Goal: Task Accomplishment & Management: Complete application form

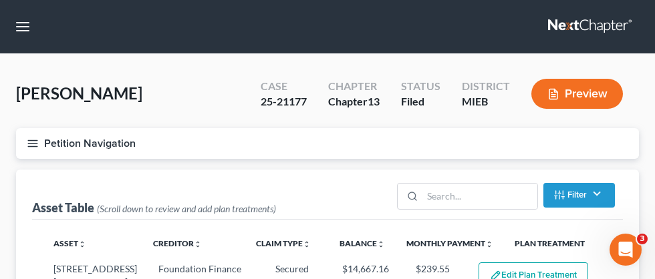
select select "59"
click at [17, 25] on button "button" at bounding box center [23, 27] width 24 height 24
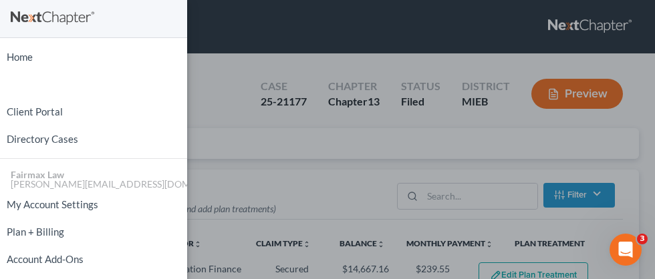
click at [296, 37] on div "Home New Case Client Portal Directory Cases Fairmax Law [PERSON_NAME][EMAIL_ADD…" at bounding box center [327, 139] width 655 height 279
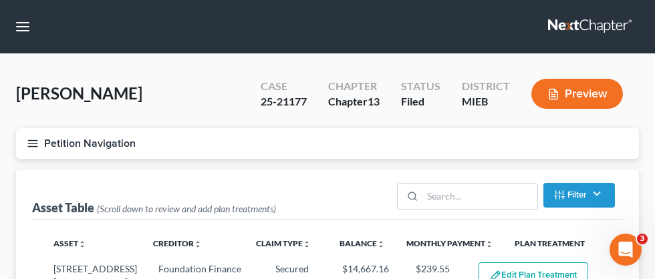
click at [598, 28] on link at bounding box center [591, 27] width 86 height 24
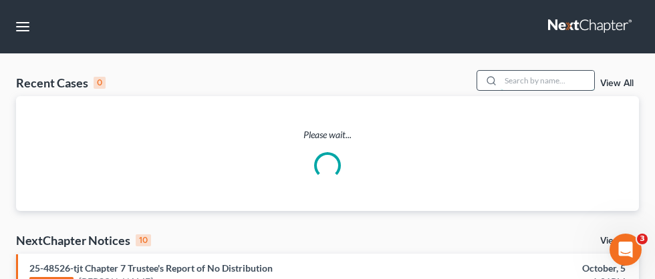
click at [522, 78] on input "search" at bounding box center [548, 80] width 94 height 19
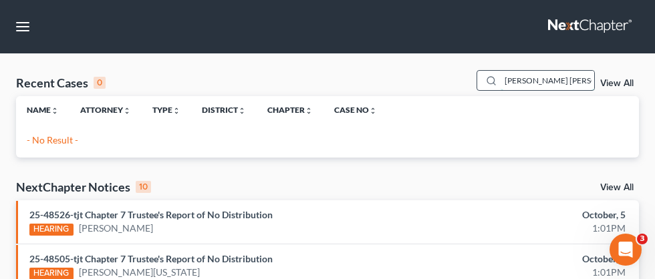
click at [568, 74] on input "[PERSON_NAME] [PERSON_NAME]" at bounding box center [548, 80] width 94 height 19
click at [556, 80] on input "[PERSON_NAME] [PERSON_NAME]" at bounding box center [548, 80] width 94 height 19
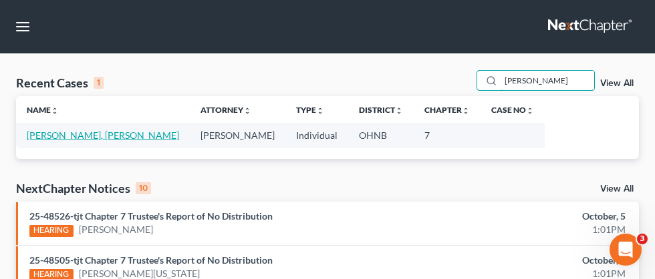
type input "[PERSON_NAME]"
click at [40, 136] on link "[PERSON_NAME], [PERSON_NAME]" at bounding box center [103, 135] width 152 height 11
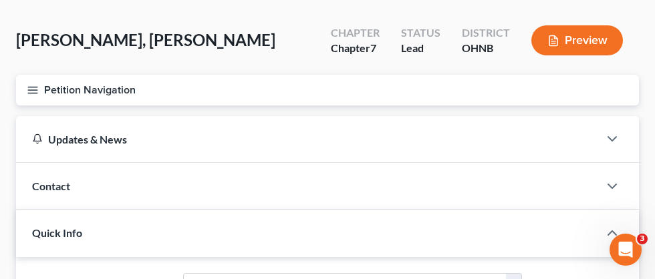
scroll to position [56, 0]
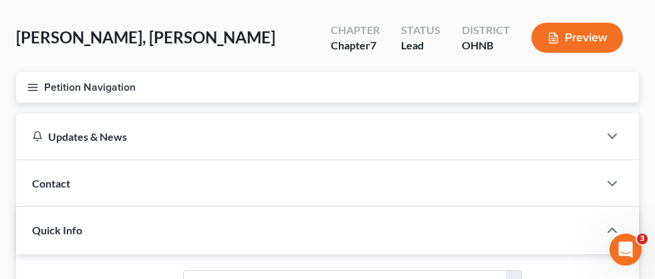
click at [34, 87] on icon "button" at bounding box center [33, 88] width 12 height 12
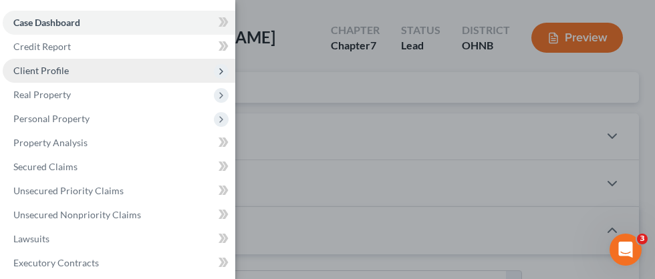
click at [64, 74] on span "Client Profile" at bounding box center [40, 70] width 55 height 11
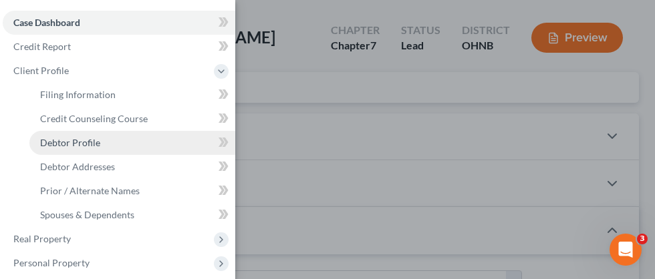
click at [101, 144] on link "Debtor Profile" at bounding box center [132, 143] width 206 height 24
select select "0"
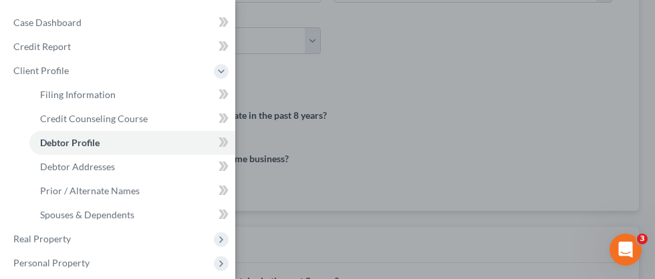
scroll to position [430, 0]
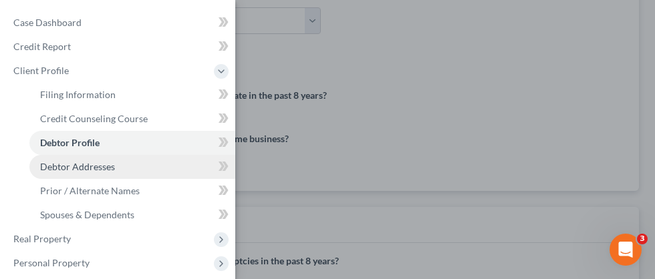
click at [97, 165] on span "Debtor Addresses" at bounding box center [77, 166] width 75 height 11
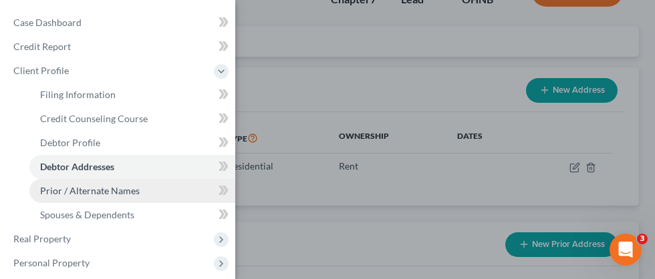
click at [118, 187] on span "Prior / Alternate Names" at bounding box center [90, 190] width 100 height 11
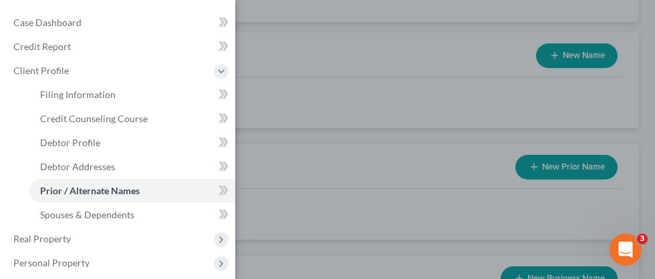
scroll to position [141, 0]
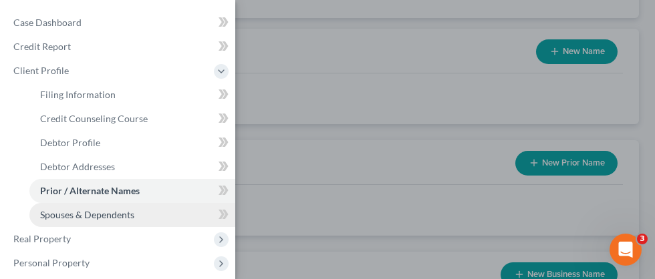
click at [116, 215] on span "Spouses & Dependents" at bounding box center [87, 214] width 94 height 11
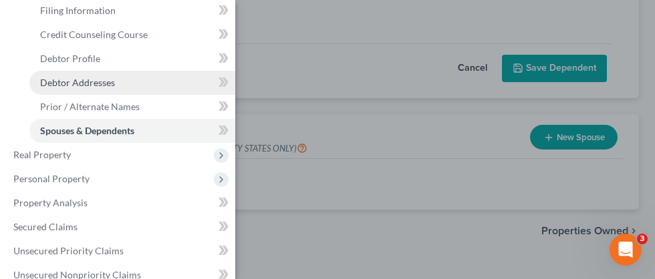
scroll to position [92, 0]
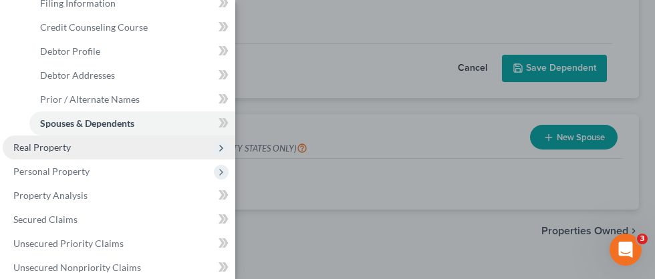
click at [37, 147] on span "Real Property" at bounding box center [41, 147] width 57 height 11
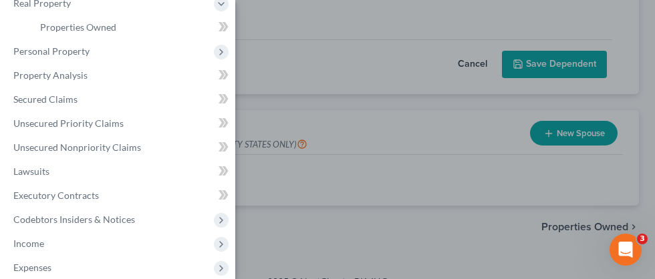
scroll to position [293, 0]
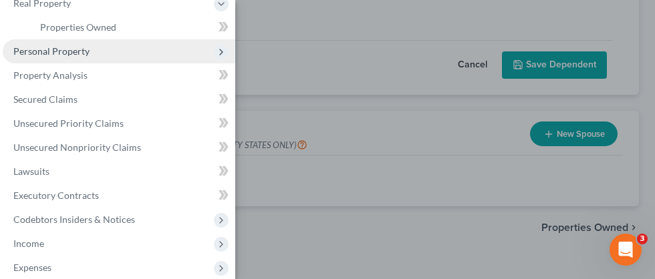
click at [83, 51] on span "Personal Property" at bounding box center [51, 50] width 76 height 11
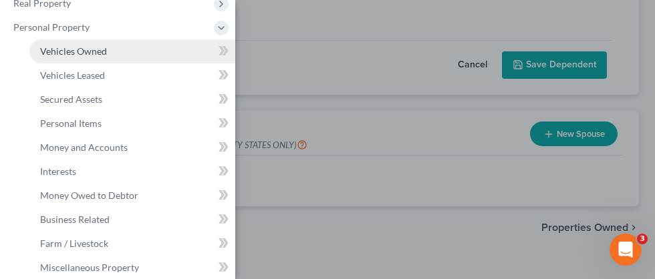
click at [82, 52] on span "Vehicles Owned" at bounding box center [73, 50] width 67 height 11
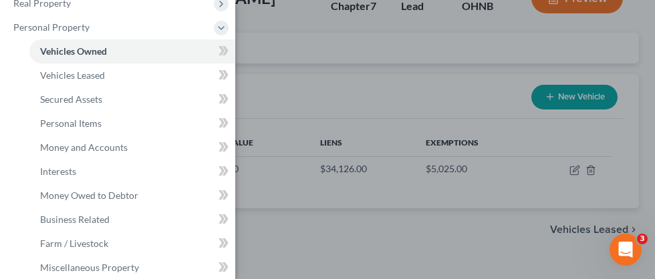
scroll to position [96, 0]
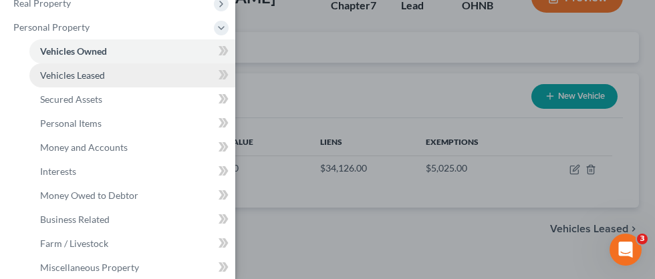
click at [106, 78] on link "Vehicles Leased" at bounding box center [132, 75] width 206 height 24
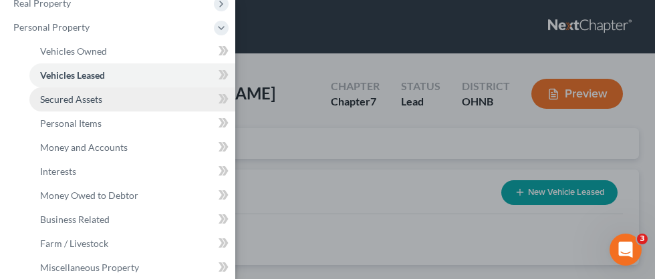
click at [80, 102] on span "Secured Assets" at bounding box center [71, 99] width 62 height 11
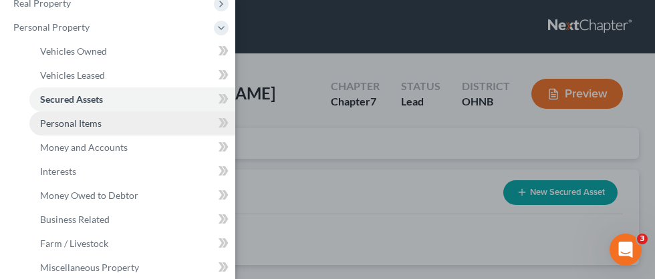
click at [102, 126] on link "Personal Items" at bounding box center [132, 124] width 206 height 24
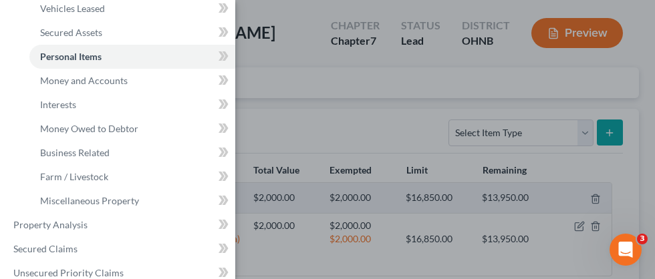
scroll to position [61, 0]
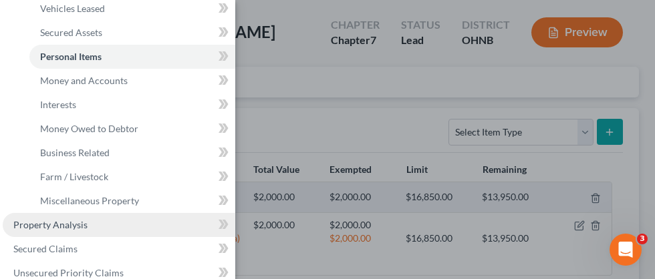
click at [63, 227] on span "Property Analysis" at bounding box center [50, 224] width 74 height 11
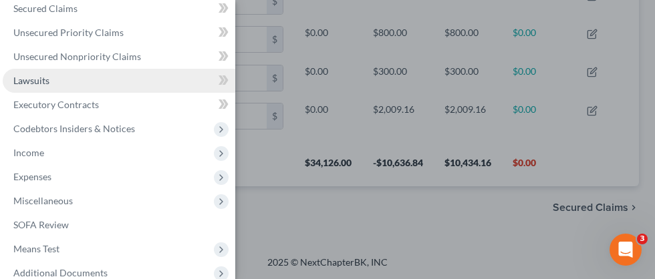
click at [49, 82] on link "Lawsuits" at bounding box center [119, 81] width 233 height 24
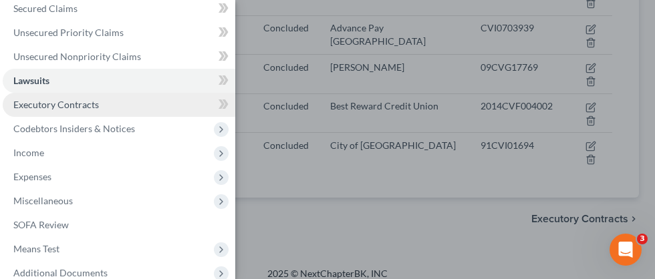
click at [86, 106] on span "Executory Contracts" at bounding box center [56, 104] width 86 height 11
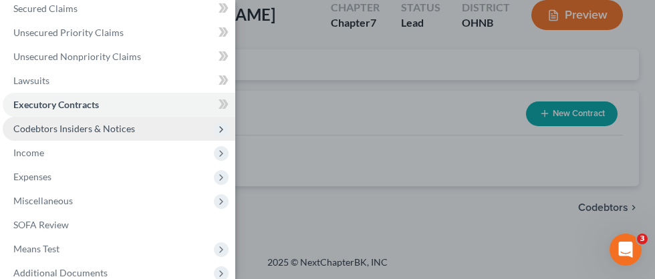
click at [130, 128] on span "Codebtors Insiders & Notices" at bounding box center [74, 128] width 122 height 11
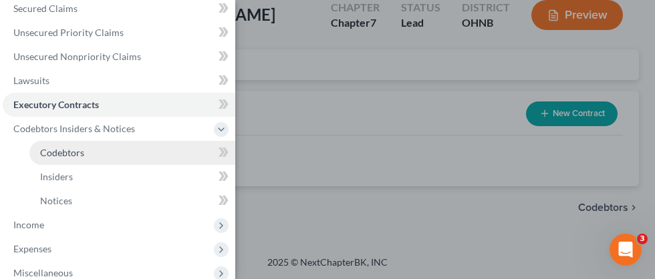
click at [72, 158] on link "Codebtors" at bounding box center [132, 153] width 206 height 24
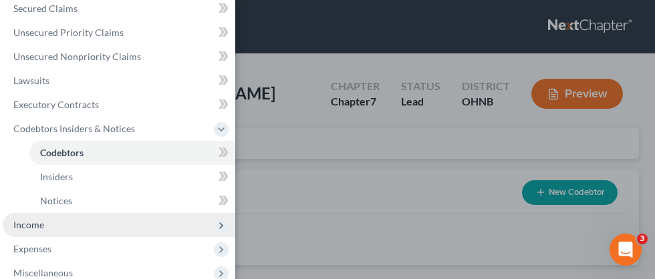
click at [23, 229] on span "Income" at bounding box center [28, 224] width 31 height 11
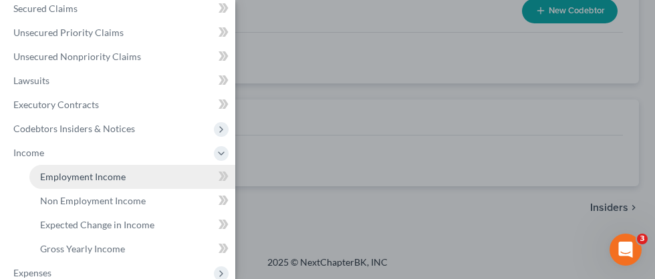
click at [78, 180] on span "Employment Income" at bounding box center [83, 176] width 86 height 11
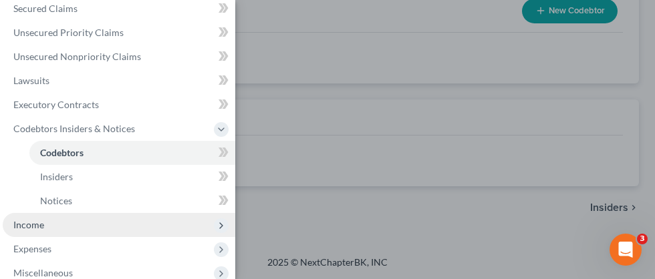
click at [37, 225] on span "Income" at bounding box center [28, 224] width 31 height 11
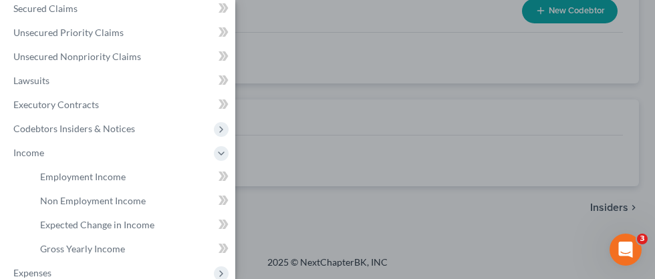
click at [287, 140] on div "Case Dashboard Payments Invoices Payments Payments Credit Report Client Profile" at bounding box center [327, 139] width 655 height 279
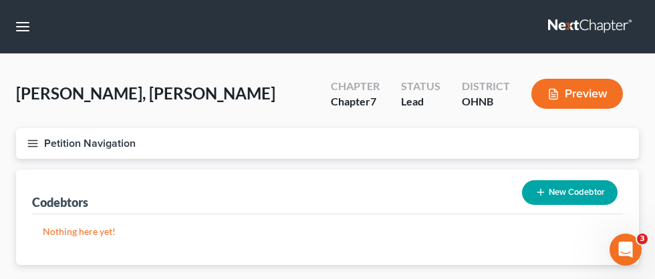
click at [35, 143] on icon "button" at bounding box center [33, 144] width 12 height 12
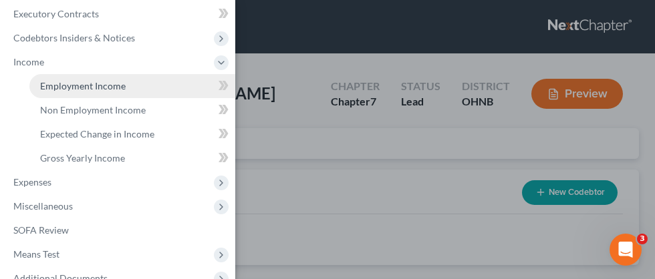
click at [114, 89] on span "Employment Income" at bounding box center [83, 85] width 86 height 11
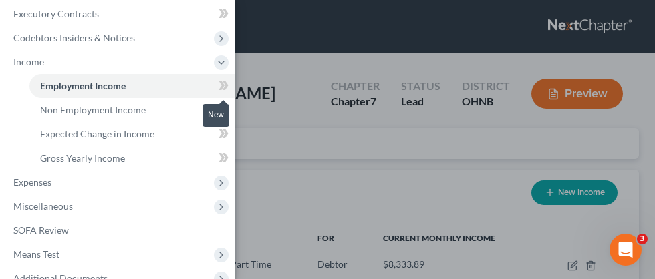
click at [227, 86] on icon at bounding box center [226, 85] width 6 height 9
click at [219, 87] on icon at bounding box center [224, 86] width 10 height 17
click at [223, 86] on icon at bounding box center [222, 85] width 6 height 9
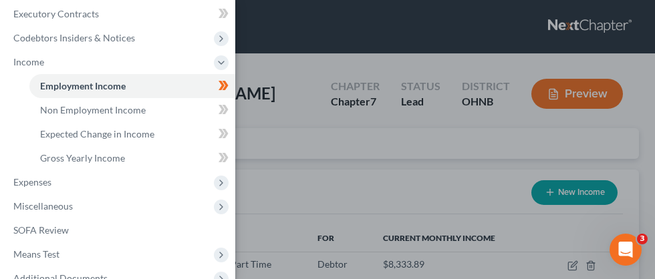
click at [336, 149] on div "Case Dashboard Payments Invoices Payments Payments Credit Report Client Profile" at bounding box center [327, 139] width 655 height 279
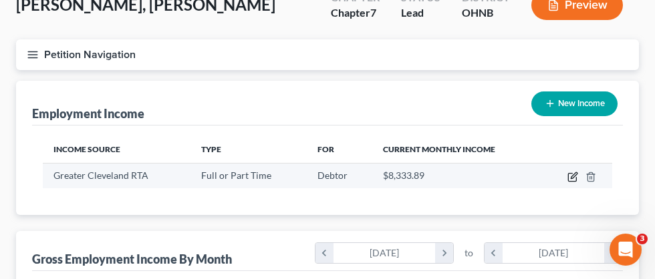
click at [573, 175] on icon "button" at bounding box center [574, 175] width 6 height 6
select select "0"
select select "36"
select select "2"
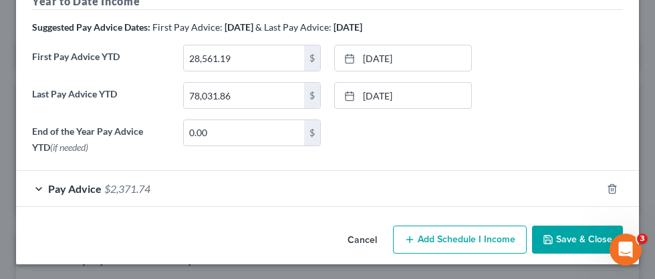
scroll to position [459, 0]
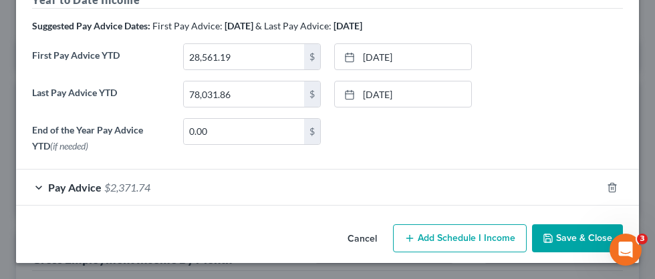
click at [135, 190] on span "$2,371.74" at bounding box center [127, 187] width 46 height 13
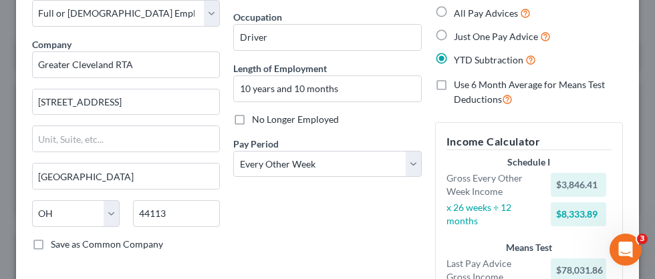
scroll to position [0, 0]
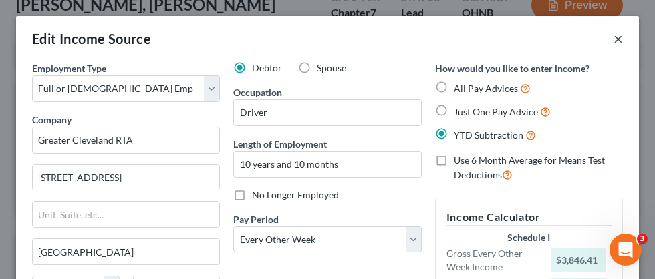
click at [617, 43] on button "×" at bounding box center [618, 39] width 9 height 16
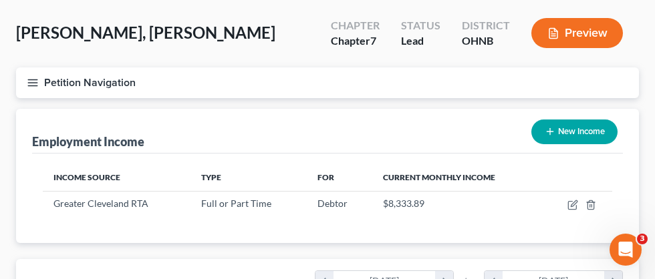
scroll to position [60, 0]
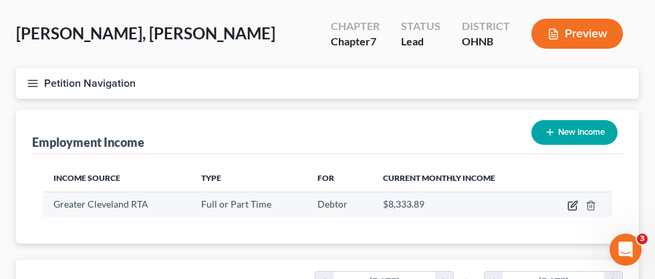
click at [575, 204] on icon "button" at bounding box center [574, 204] width 6 height 6
select select "0"
select select "36"
select select "2"
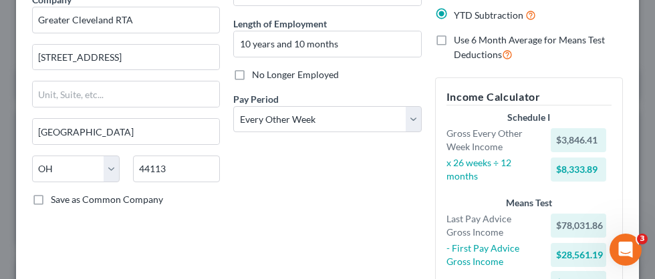
scroll to position [0, 0]
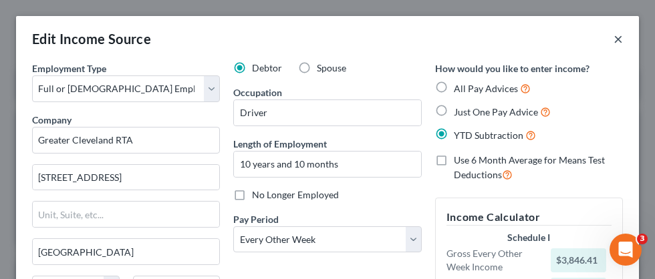
click at [619, 39] on button "×" at bounding box center [618, 39] width 9 height 16
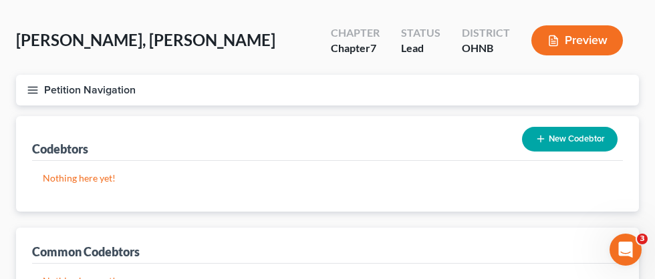
scroll to position [53, 0]
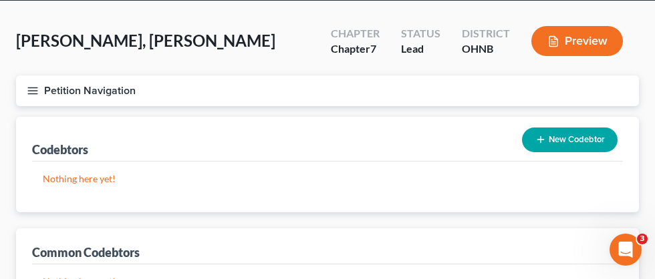
click at [33, 94] on line "button" at bounding box center [32, 94] width 9 height 0
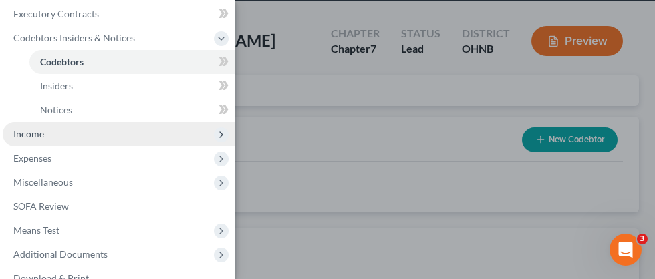
click at [53, 140] on span "Income" at bounding box center [119, 134] width 233 height 24
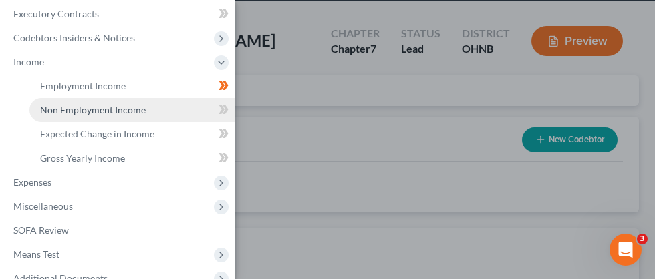
click at [77, 110] on span "Non Employment Income" at bounding box center [93, 109] width 106 height 11
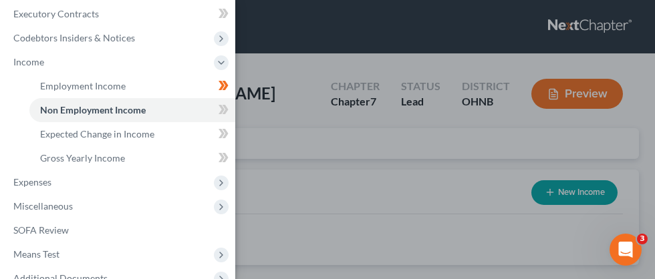
click at [285, 125] on div "Case Dashboard Payments Invoices Payments Payments Credit Report Client Profile" at bounding box center [327, 139] width 655 height 279
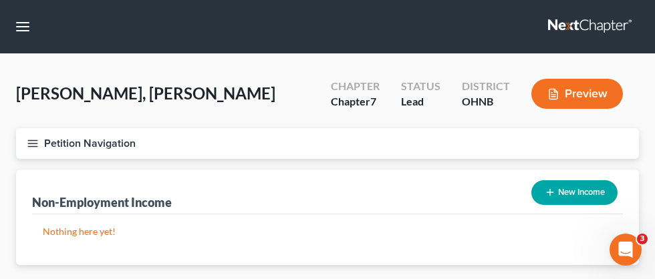
click at [40, 142] on button "Petition Navigation" at bounding box center [327, 143] width 623 height 31
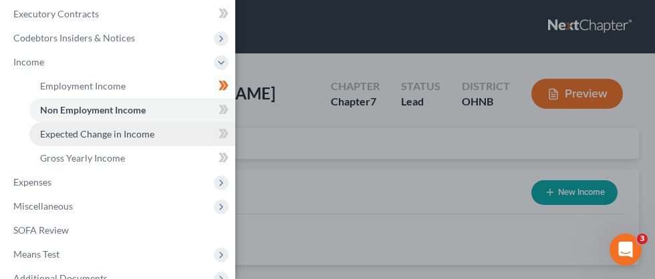
click at [111, 133] on span "Expected Change in Income" at bounding box center [97, 133] width 114 height 11
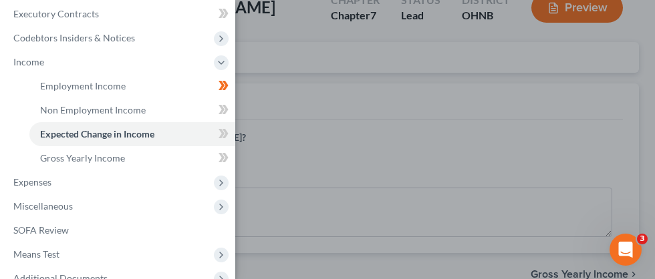
scroll to position [89, 0]
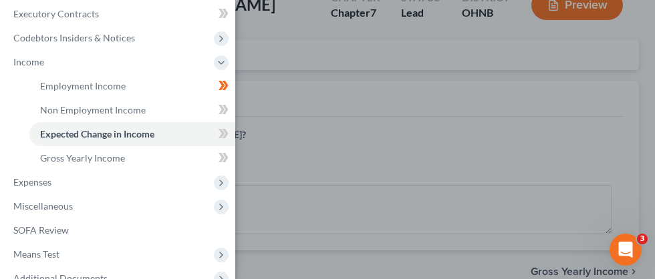
click at [386, 114] on div "Case Dashboard Payments Invoices Payments Payments Credit Report Client Profile" at bounding box center [327, 139] width 655 height 279
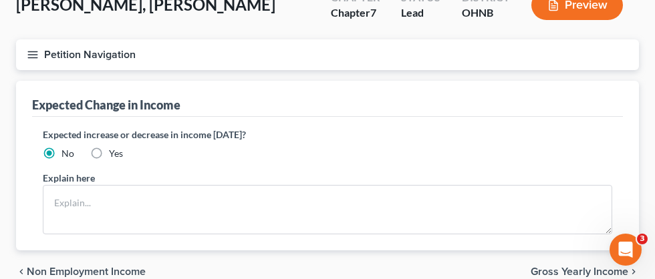
click at [36, 51] on icon "button" at bounding box center [33, 55] width 12 height 12
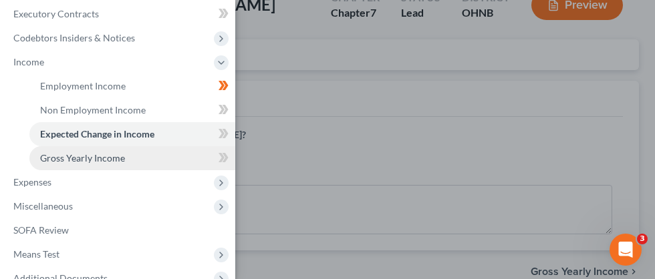
click at [84, 158] on span "Gross Yearly Income" at bounding box center [82, 157] width 85 height 11
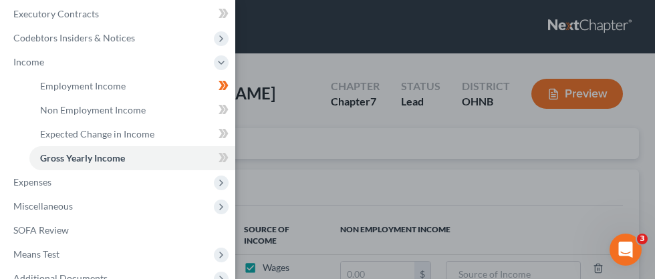
click at [319, 187] on div "Case Dashboard Payments Invoices Payments Payments Credit Report Client Profile" at bounding box center [327, 139] width 655 height 279
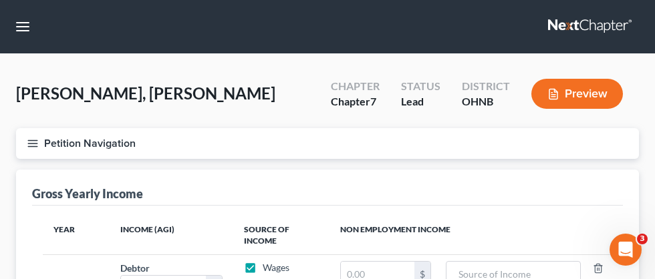
click at [33, 138] on icon "button" at bounding box center [33, 144] width 12 height 12
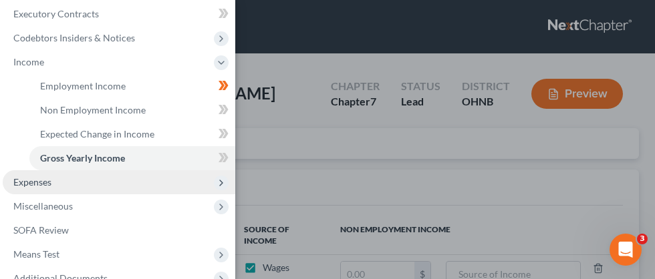
click at [34, 181] on span "Expenses" at bounding box center [32, 181] width 38 height 11
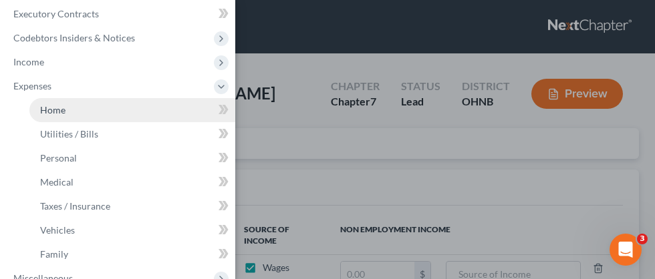
click at [57, 112] on span "Home" at bounding box center [52, 109] width 25 height 11
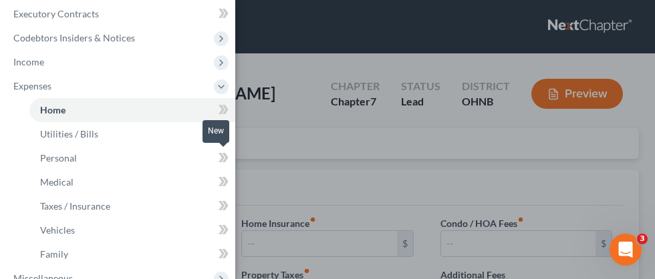
type input "1,100.00"
type input "0.00"
radio input "true"
type input "25.00"
type input "0.00"
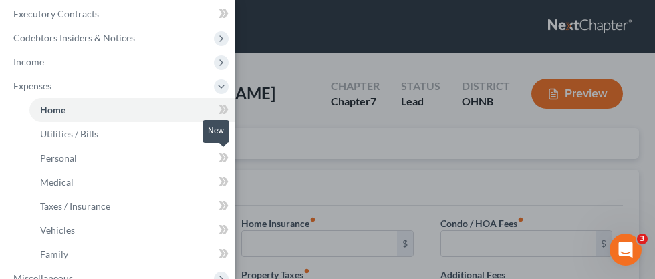
type input "0.00"
click at [386, 144] on div "Case Dashboard Payments Invoices Payments Payments Credit Report Client Profile" at bounding box center [327, 139] width 655 height 279
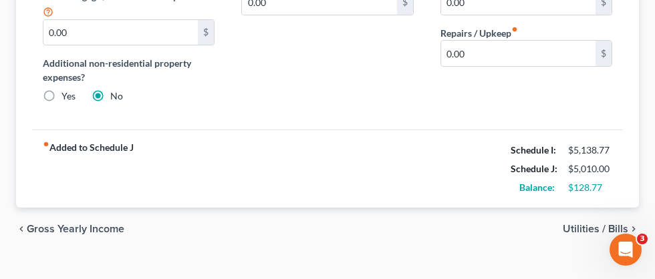
scroll to position [295, 0]
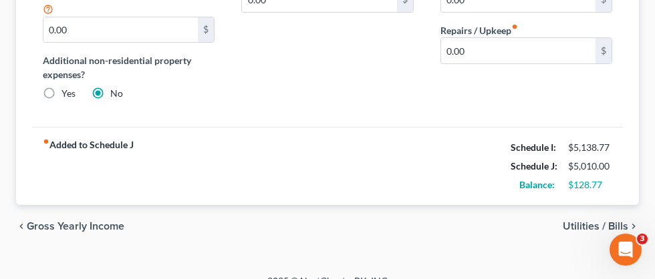
click at [589, 223] on span "Utilities / Bills" at bounding box center [596, 226] width 66 height 11
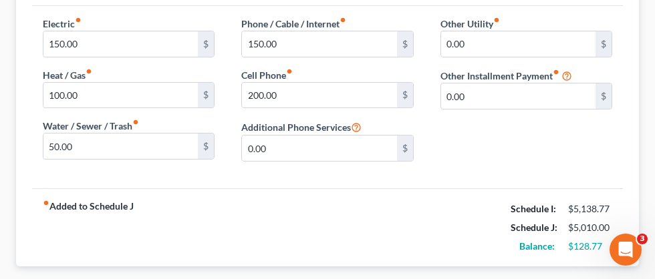
scroll to position [280, 0]
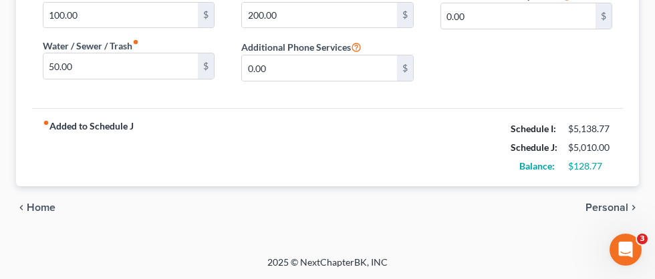
click at [602, 212] on span "Personal" at bounding box center [606, 208] width 43 height 11
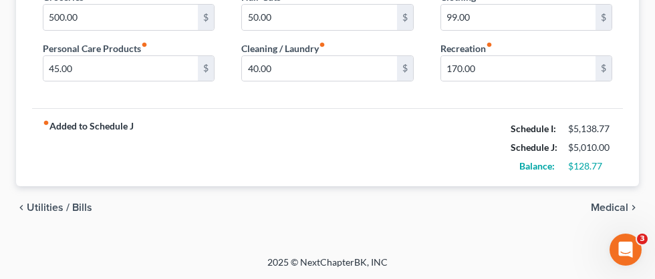
scroll to position [227, 0]
click at [608, 207] on span "Medical" at bounding box center [609, 208] width 37 height 11
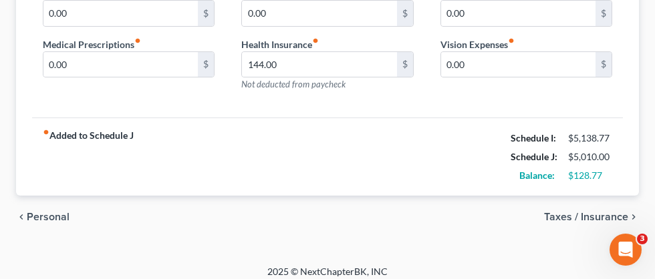
scroll to position [240, 0]
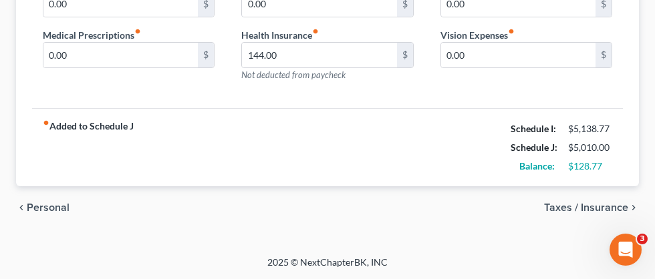
click at [579, 200] on div "chevron_left Personal Taxes / Insurance chevron_right" at bounding box center [327, 207] width 623 height 43
click at [585, 203] on span "Taxes / Insurance" at bounding box center [586, 208] width 84 height 11
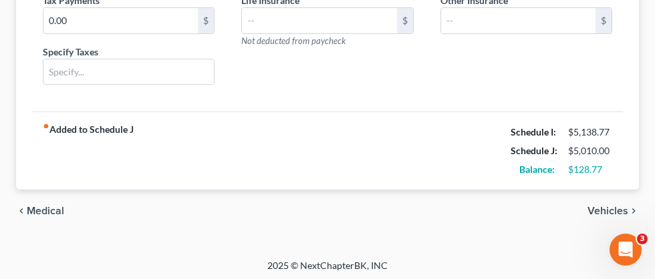
scroll to position [224, 0]
click at [620, 207] on span "Vehicles" at bounding box center [608, 210] width 41 height 11
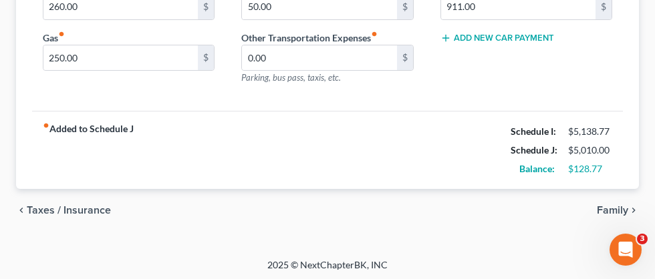
scroll to position [240, 0]
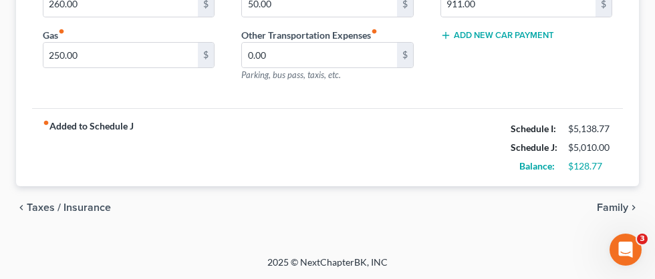
click at [610, 204] on span "Family" at bounding box center [612, 208] width 31 height 11
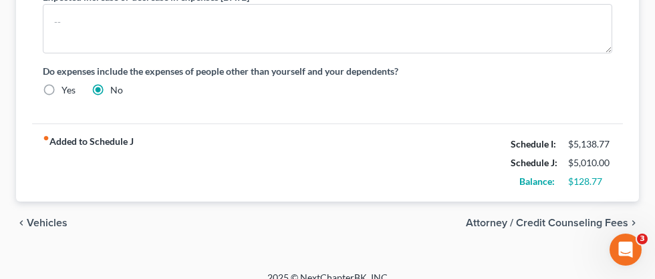
scroll to position [526, 0]
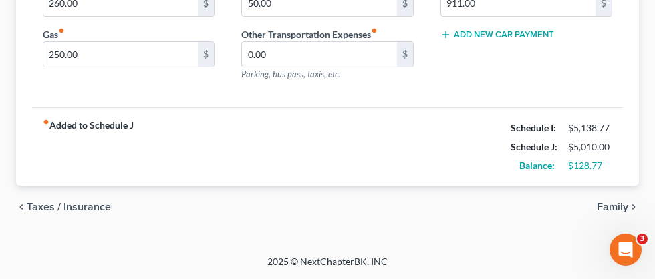
scroll to position [240, 0]
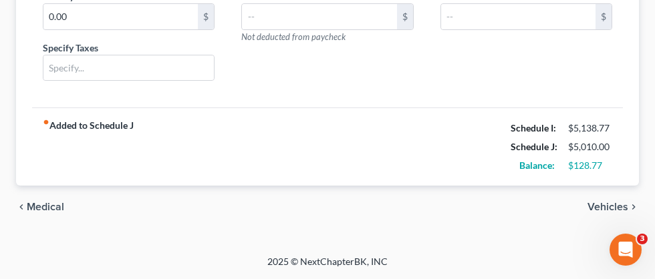
scroll to position [224, 0]
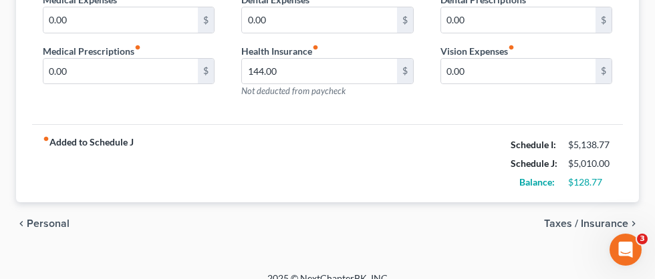
scroll to position [240, 0]
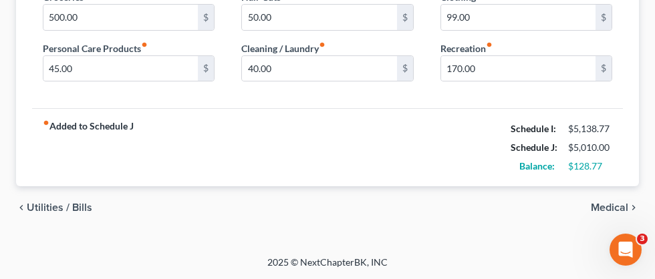
scroll to position [227, 0]
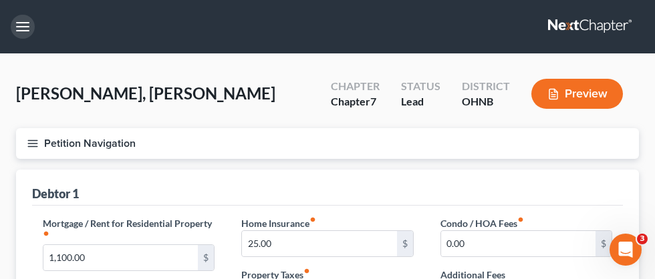
click at [24, 27] on button "button" at bounding box center [23, 27] width 24 height 24
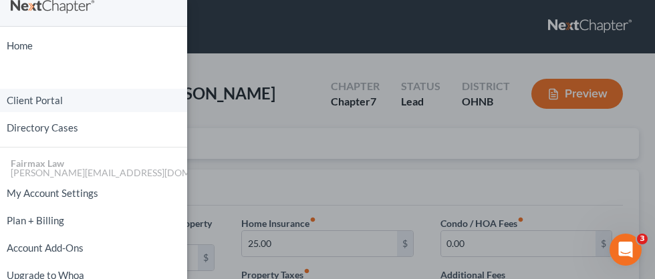
scroll to position [13, 0]
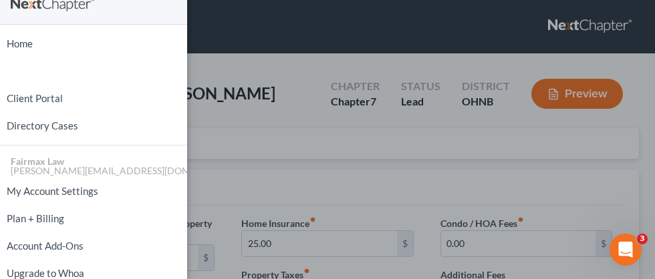
click at [239, 82] on div "Home New Case Client Portal Directory Cases Fairmax Law [PERSON_NAME][EMAIL_ADD…" at bounding box center [327, 139] width 655 height 279
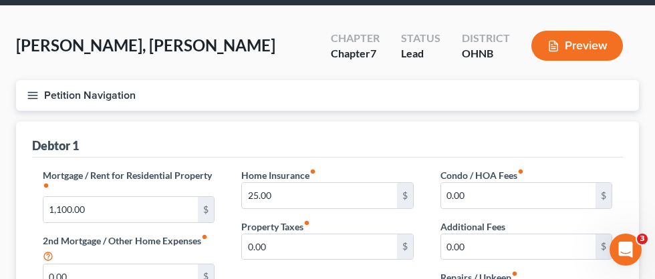
scroll to position [0, 0]
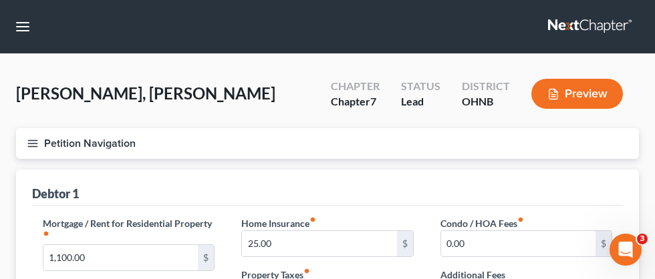
click at [39, 148] on button "Petition Navigation" at bounding box center [327, 143] width 623 height 31
